Goal: Task Accomplishment & Management: Complete application form

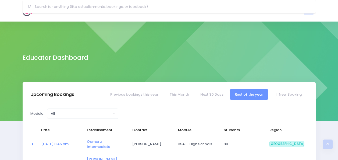
select select "5"
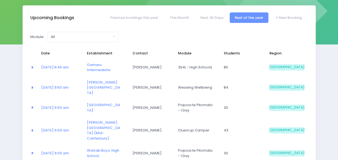
scroll to position [70, 0]
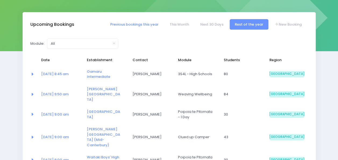
click at [141, 20] on link "Previous bookings this year" at bounding box center [134, 24] width 59 height 10
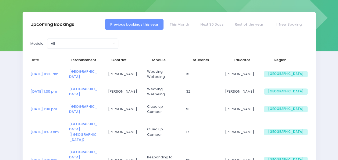
select select "5"
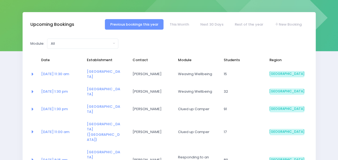
select select "5"
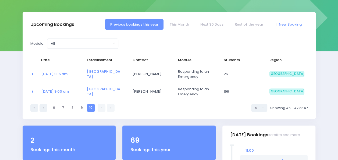
click at [295, 27] on link "New Booking" at bounding box center [288, 24] width 38 height 10
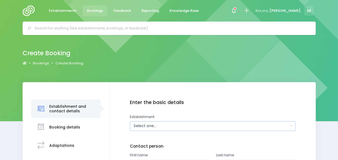
click at [147, 125] on div "Select one..." at bounding box center [210, 126] width 155 height 6
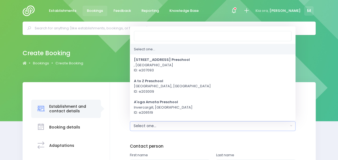
click at [147, 125] on div "Select one..." at bounding box center [210, 126] width 155 height 6
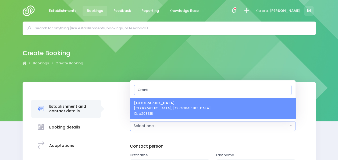
type input "Grantl"
click at [165, 104] on strong "[GEOGRAPHIC_DATA]" at bounding box center [154, 102] width 41 height 5
select select "203318"
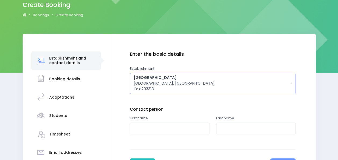
scroll to position [48, 0]
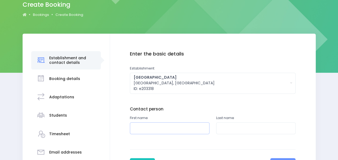
click at [145, 128] on input "text" at bounding box center [169, 128] width 79 height 12
type input "Sam"
click at [244, 125] on input "text" at bounding box center [255, 128] width 79 height 12
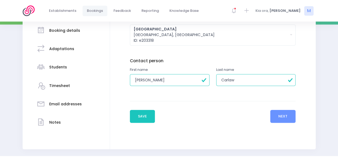
scroll to position [110, 0]
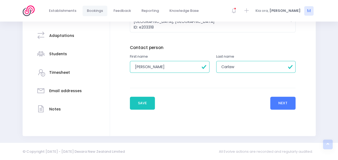
type input "Carlaw"
click at [281, 106] on button "Next" at bounding box center [283, 102] width 26 height 13
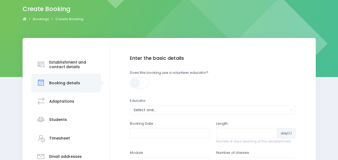
scroll to position [34, 0]
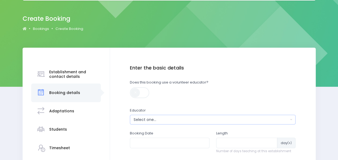
click at [168, 117] on div "Select one..." at bounding box center [210, 120] width 155 height 6
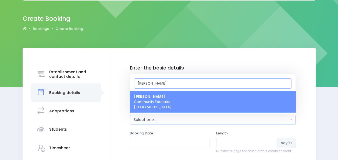
type input "[PERSON_NAME]"
click at [172, 106] on link "Megan Holden Community Educator South Island Region" at bounding box center [212, 101] width 165 height 21
select select "357484"
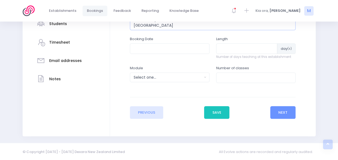
scroll to position [140, 0]
click at [173, 49] on input "text" at bounding box center [169, 48] width 79 height 10
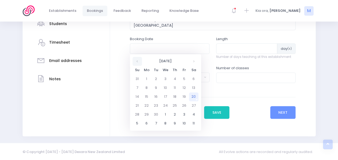
click at [136, 61] on th at bounding box center [136, 61] width 9 height 9
click at [191, 62] on th at bounding box center [193, 61] width 9 height 9
click at [183, 104] on td "24" at bounding box center [183, 105] width 9 height 9
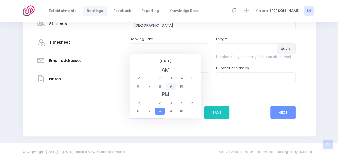
click at [172, 86] on span "9" at bounding box center [170, 86] width 9 height 7
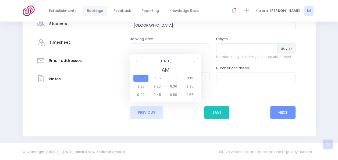
click at [144, 78] on span "9:00" at bounding box center [140, 77] width 15 height 7
type input "24/10/2025 09:00 AM"
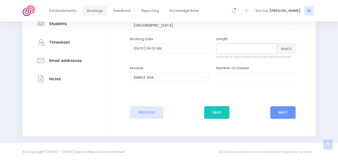
click at [224, 46] on input "number" at bounding box center [246, 48] width 61 height 10
type input "1"
click at [169, 80] on button "Select one..." at bounding box center [169, 77] width 79 height 10
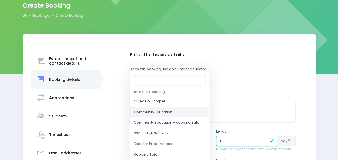
scroll to position [11, 0]
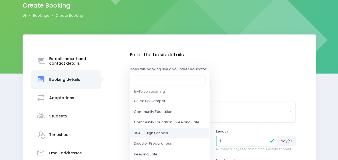
click at [165, 133] on span "3S4L - High Schools" at bounding box center [151, 132] width 34 height 5
select select "3S4L - High Schools"
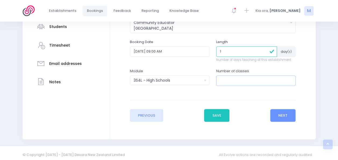
click at [237, 80] on input "number" at bounding box center [255, 80] width 79 height 10
click at [289, 78] on input "1" at bounding box center [255, 80] width 79 height 10
type input "2"
click at [289, 78] on input "2" at bounding box center [255, 80] width 79 height 10
click at [279, 111] on button "Next" at bounding box center [283, 115] width 26 height 13
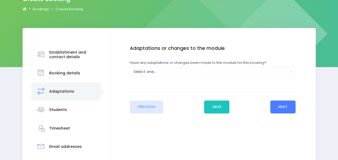
scroll to position [55, 0]
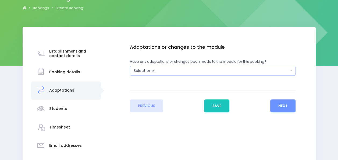
click at [198, 70] on div "Select one..." at bounding box center [210, 71] width 155 height 6
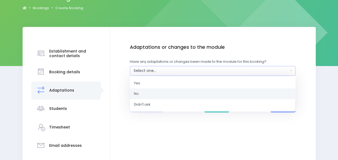
click at [160, 95] on link "No" at bounding box center [212, 93] width 165 height 11
select select "No"
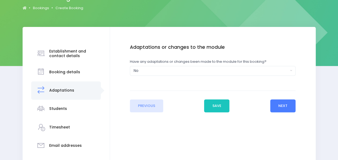
click at [277, 104] on button "Next" at bounding box center [283, 105] width 26 height 13
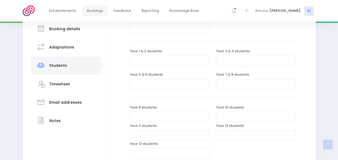
scroll to position [98, 0]
click at [231, 81] on input "number" at bounding box center [255, 83] width 79 height 10
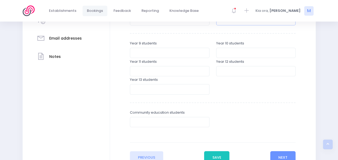
scroll to position [179, 0]
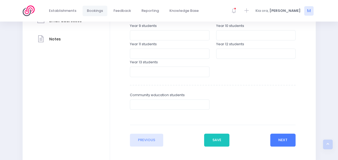
type input "50"
click at [278, 137] on button "Next" at bounding box center [283, 139] width 26 height 13
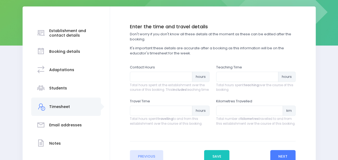
scroll to position [76, 0]
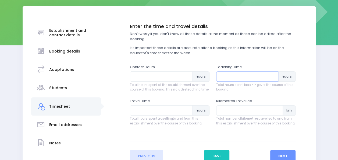
click at [238, 78] on input "number" at bounding box center [247, 76] width 62 height 10
type input "30"
click at [153, 115] on input "number" at bounding box center [161, 110] width 62 height 10
type input ".25"
click at [158, 77] on input "number" at bounding box center [161, 76] width 62 height 10
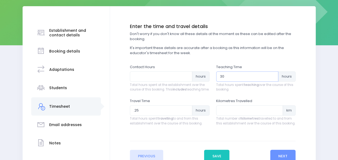
click at [228, 78] on input "30" at bounding box center [247, 76] width 62 height 10
type input "3"
click at [157, 79] on input "number" at bounding box center [161, 76] width 62 height 10
type input "4"
click at [279, 156] on button "Next" at bounding box center [283, 155] width 26 height 13
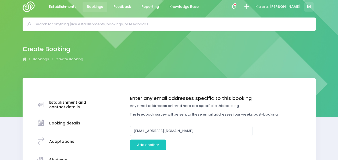
scroll to position [0, 0]
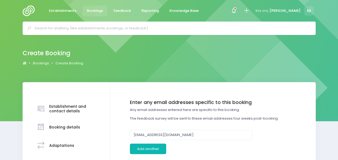
click at [156, 145] on button "Add another" at bounding box center [148, 148] width 36 height 10
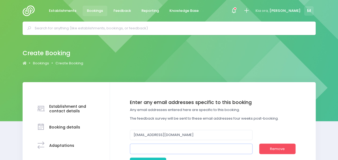
click at [155, 148] on input "email" at bounding box center [191, 148] width 122 height 10
drag, startPoint x: 163, startPoint y: 150, endPoint x: 90, endPoint y: 137, distance: 73.7
paste input "@grantleadowns.school.nz>"
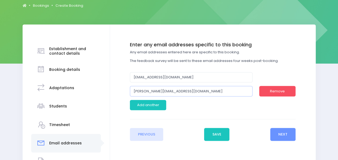
scroll to position [58, 0]
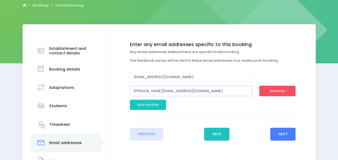
type input "[PERSON_NAME][EMAIL_ADDRESS][DOMAIN_NAME]"
click at [284, 137] on button "Next" at bounding box center [283, 133] width 26 height 13
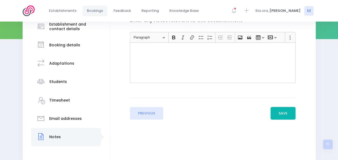
scroll to position [82, 0]
click at [283, 107] on button "Save" at bounding box center [282, 112] width 25 height 13
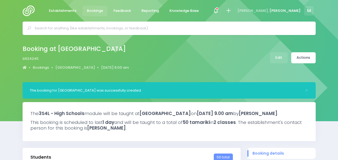
select select "5"
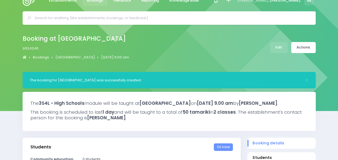
scroll to position [9, 0]
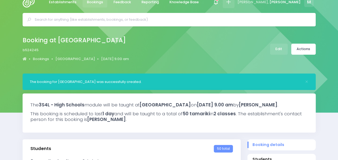
click at [231, 1] on icon at bounding box center [228, 2] width 6 height 6
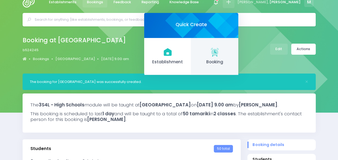
click at [234, 61] on span "Booking" at bounding box center [214, 62] width 38 height 6
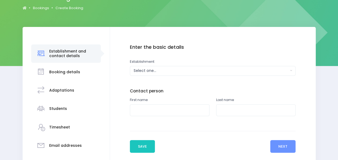
scroll to position [57, 0]
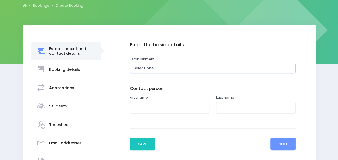
click at [156, 70] on div "Select one..." at bounding box center [210, 68] width 155 height 6
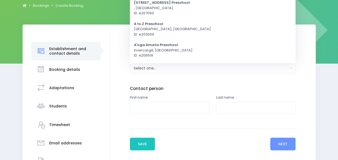
scroll to position [0, 0]
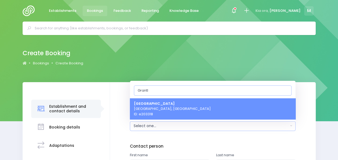
type input "Grantl"
click at [156, 108] on span "Grantlea Downs School Timaru, South Island Region ID: e203318" at bounding box center [172, 108] width 77 height 16
select select "203318"
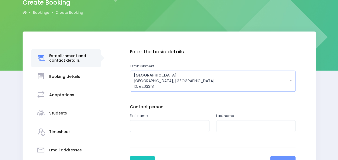
scroll to position [51, 0]
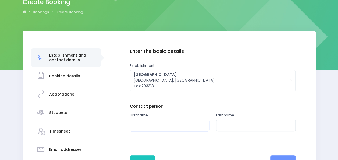
click at [142, 128] on input "text" at bounding box center [169, 125] width 79 height 12
type input "Sam"
click at [225, 123] on input "text" at bounding box center [255, 125] width 79 height 12
type input "Carlaw"
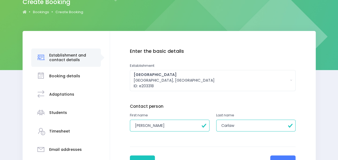
click at [282, 156] on button "Next" at bounding box center [283, 161] width 26 height 13
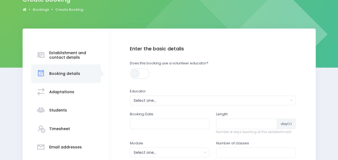
scroll to position [54, 0]
click at [148, 100] on div "Select one..." at bounding box center [210, 100] width 155 height 6
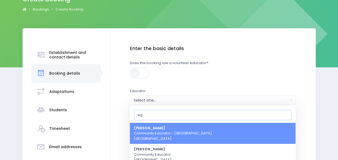
type input "e"
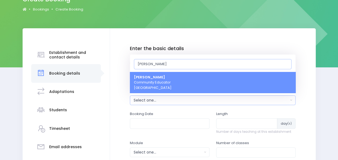
type input "Meg"
click at [163, 79] on span "Megan Holden Community Educator South Island Region" at bounding box center [153, 82] width 38 height 16
select select "357484"
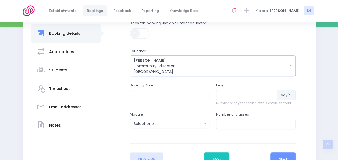
scroll to position [94, 0]
click at [163, 92] on input "text" at bounding box center [169, 94] width 79 height 10
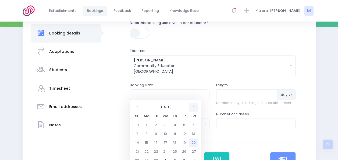
click at [194, 107] on th at bounding box center [193, 107] width 9 height 9
click at [184, 158] on td "31" at bounding box center [183, 160] width 9 height 9
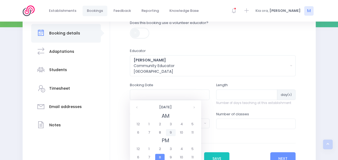
click at [169, 131] on span "9" at bounding box center [170, 132] width 9 height 7
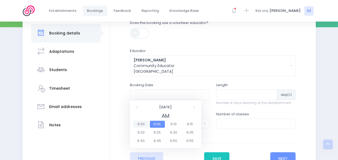
click at [141, 120] on span "9:00" at bounding box center [140, 123] width 15 height 7
type input "31/10/2025 09:00 AM"
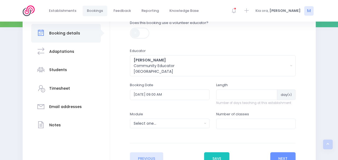
click at [236, 89] on div "Length day (s) Number of days teaching at this establishment" at bounding box center [255, 93] width 79 height 23
click at [235, 93] on input "number" at bounding box center [246, 94] width 61 height 10
type input "1"
click at [175, 122] on div "Select one..." at bounding box center [167, 123] width 68 height 6
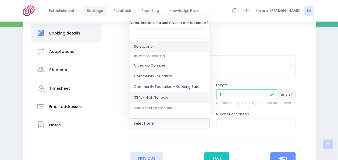
click at [168, 98] on link "3S4L - High Schools" at bounding box center [169, 97] width 79 height 11
select select "3S4L - High Schools"
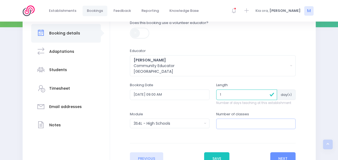
click at [220, 123] on input "number" at bounding box center [255, 123] width 79 height 10
type input "1"
click at [280, 154] on button "Next" at bounding box center [283, 158] width 26 height 13
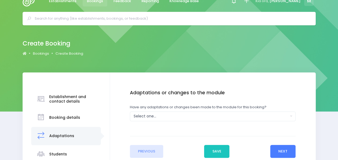
scroll to position [0, 0]
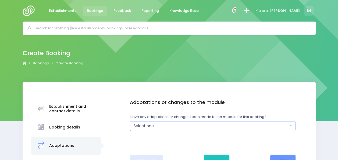
click at [197, 126] on div "Select one..." at bounding box center [210, 126] width 155 height 6
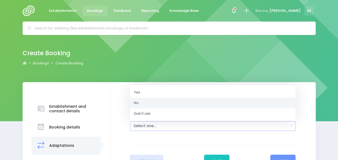
click at [167, 103] on link "No" at bounding box center [212, 102] width 165 height 11
select select "No"
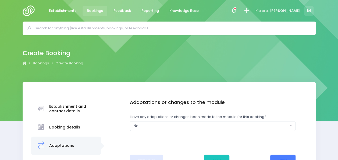
click at [277, 156] on button "Next" at bounding box center [283, 160] width 26 height 13
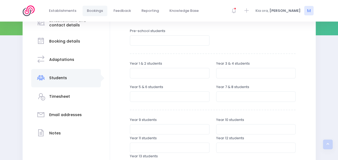
scroll to position [86, 0]
click at [227, 94] on input "number" at bounding box center [255, 95] width 79 height 10
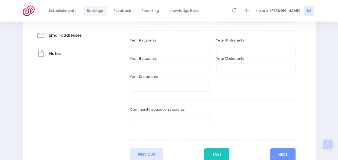
scroll to position [165, 0]
type input "25"
click at [276, 152] on button "Next" at bounding box center [283, 153] width 26 height 13
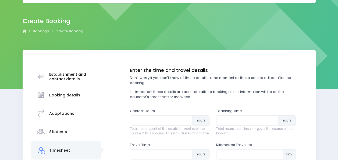
scroll to position [36, 0]
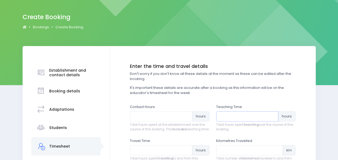
click at [238, 118] on input "number" at bounding box center [247, 116] width 62 height 10
type input "1.5"
click at [157, 117] on input "number" at bounding box center [161, 116] width 62 height 10
type input "2"
click at [148, 153] on input "number" at bounding box center [161, 150] width 62 height 10
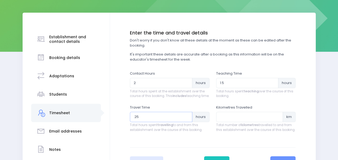
scroll to position [124, 0]
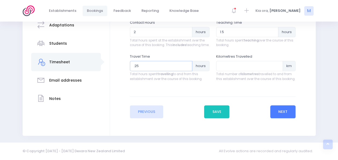
type input ".25"
click at [291, 108] on button "Next" at bounding box center [283, 111] width 26 height 13
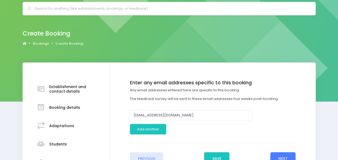
scroll to position [0, 0]
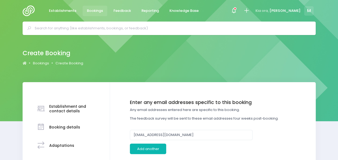
click at [151, 147] on button "Add another" at bounding box center [148, 148] width 36 height 10
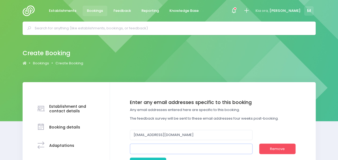
click at [151, 146] on input "email" at bounding box center [191, 148] width 122 height 10
paste input "[PERSON_NAME][EMAIL_ADDRESS][DOMAIN_NAME]>"
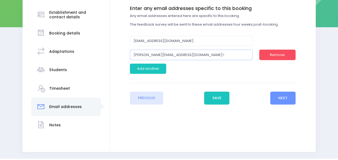
scroll to position [110, 0]
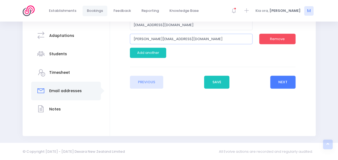
type input "[PERSON_NAME][EMAIL_ADDRESS][DOMAIN_NAME]"
click at [286, 81] on button "Next" at bounding box center [283, 81] width 26 height 13
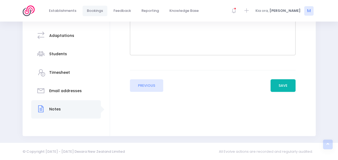
click at [280, 85] on button "Save" at bounding box center [282, 85] width 25 height 13
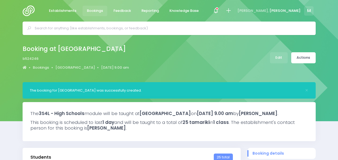
select select "5"
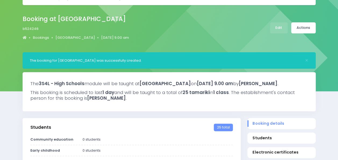
scroll to position [32, 0]
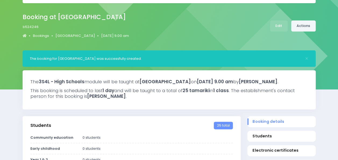
click at [306, 26] on link "Actions" at bounding box center [303, 25] width 24 height 11
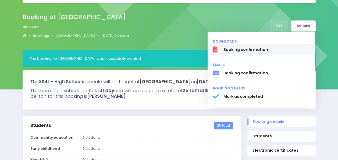
click at [265, 52] on span "Booking confirmation" at bounding box center [266, 50] width 86 height 6
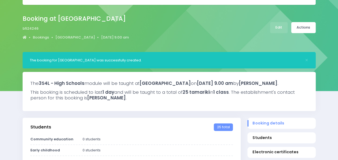
scroll to position [0, 0]
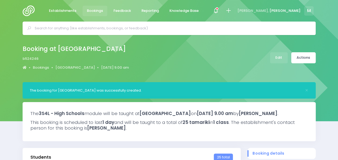
click at [92, 30] on input "text" at bounding box center [171, 28] width 273 height 8
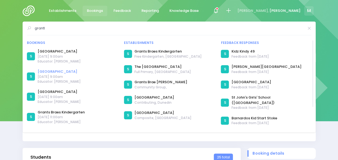
type input "grantl"
click at [54, 71] on link "[GEOGRAPHIC_DATA]" at bounding box center [59, 71] width 43 height 5
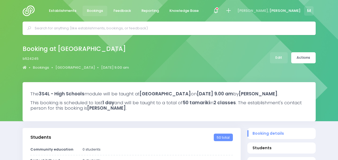
select select "5"
click at [305, 57] on link "Actions" at bounding box center [303, 57] width 24 height 11
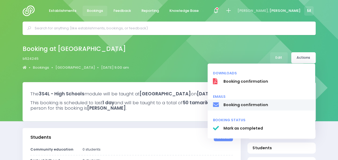
click at [256, 109] on link "Booking confirmation" at bounding box center [260, 104] width 107 height 11
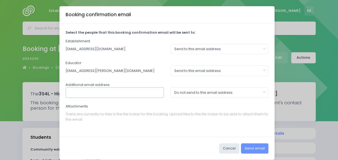
click at [104, 92] on input "text" at bounding box center [115, 92] width 98 height 10
paste input "[PERSON_NAME][EMAIL_ADDRESS][DOMAIN_NAME]>"
type input "[PERSON_NAME][EMAIL_ADDRESS][DOMAIN_NAME]"
click at [190, 88] on button "Do not send to this email address" at bounding box center [219, 92] width 98 height 10
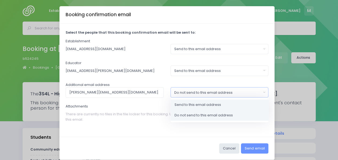
click at [188, 101] on link "Send to this email address" at bounding box center [219, 104] width 98 height 11
select select "send"
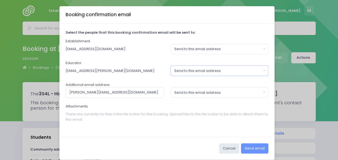
click at [220, 72] on div "Send to this email address" at bounding box center [217, 70] width 87 height 5
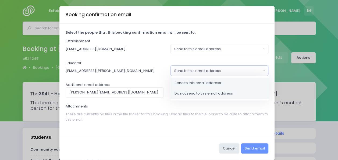
click at [209, 93] on span "Do not send to this email address" at bounding box center [203, 92] width 58 height 5
select select "no_email"
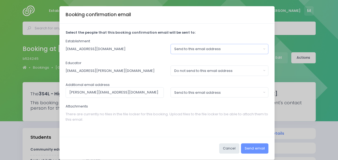
click at [216, 52] on button "Send to this email address" at bounding box center [219, 49] width 98 height 10
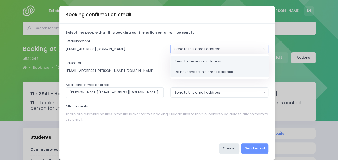
click at [207, 72] on span "Do not send to this email address" at bounding box center [203, 71] width 58 height 5
select select "no_email"
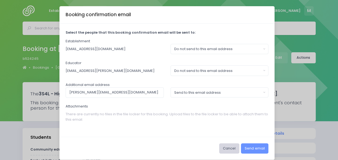
click at [228, 148] on button "Cancel" at bounding box center [229, 148] width 20 height 10
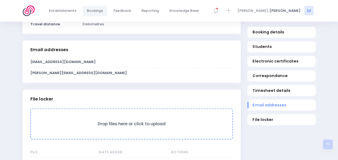
scroll to position [433, 0]
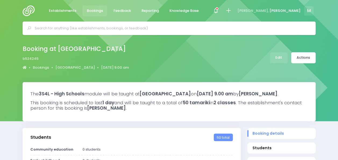
select select "5"
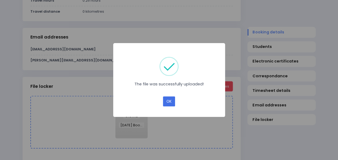
click at [167, 100] on button "OK" at bounding box center [169, 101] width 12 height 10
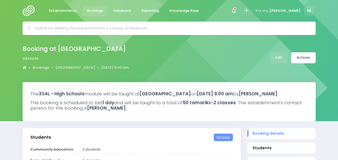
select select "5"
click at [306, 57] on link "Actions" at bounding box center [303, 57] width 24 height 11
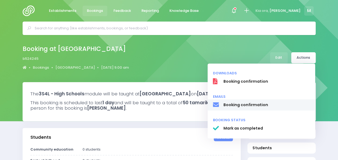
click at [242, 105] on span "Booking confirmation" at bounding box center [266, 105] width 86 height 6
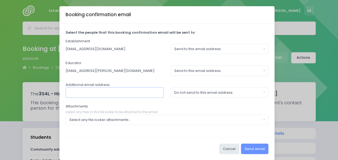
click at [115, 92] on input "text" at bounding box center [115, 92] width 98 height 10
paste input "[PERSON_NAME][EMAIL_ADDRESS][DOMAIN_NAME]>"
type input "[PERSON_NAME][EMAIL_ADDRESS][DOMAIN_NAME]"
click at [196, 88] on button "Do not send to this email address" at bounding box center [219, 92] width 98 height 10
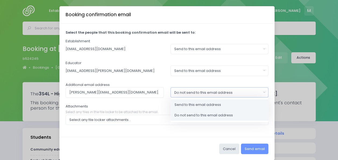
click at [188, 106] on span "Send to this email address" at bounding box center [197, 104] width 46 height 5
select select "send"
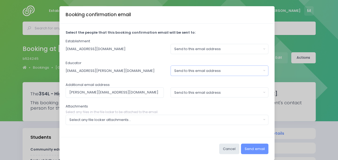
click at [193, 71] on div "Send to this email address" at bounding box center [217, 70] width 87 height 5
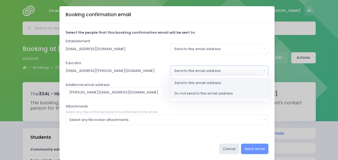
click at [183, 97] on link "Do not send to this email address" at bounding box center [219, 93] width 98 height 11
select select "no_email"
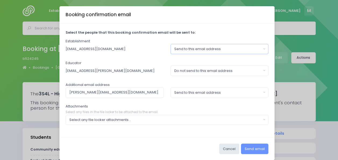
click at [203, 48] on div "Send to this email address" at bounding box center [217, 48] width 87 height 5
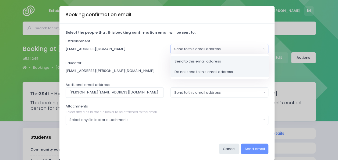
click at [190, 70] on span "Do not send to this email address" at bounding box center [203, 71] width 58 height 5
select select "no_email"
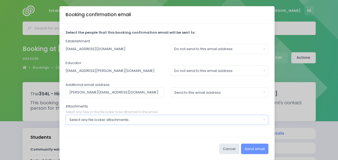
drag, startPoint x: 125, startPoint y: 120, endPoint x: 96, endPoint y: 119, distance: 28.2
click at [96, 119] on div "Select any file locker attachments..." at bounding box center [165, 119] width 192 height 5
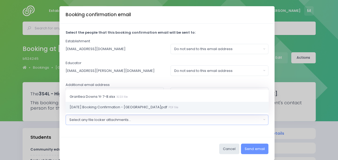
click at [131, 106] on span "[DATE] Booking Confirmation - [GEOGRAPHIC_DATA]pdf PDF file" at bounding box center [124, 106] width 108 height 5
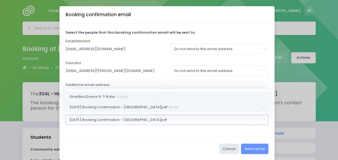
click at [152, 95] on link "Grantlea Downs Yr 7-8.xlsx XLSX file" at bounding box center [167, 96] width 203 height 11
select select "11381"
click at [249, 147] on button "Send email" at bounding box center [254, 148] width 27 height 10
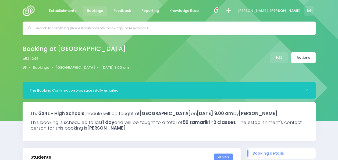
select select "5"
